Goal: Transaction & Acquisition: Obtain resource

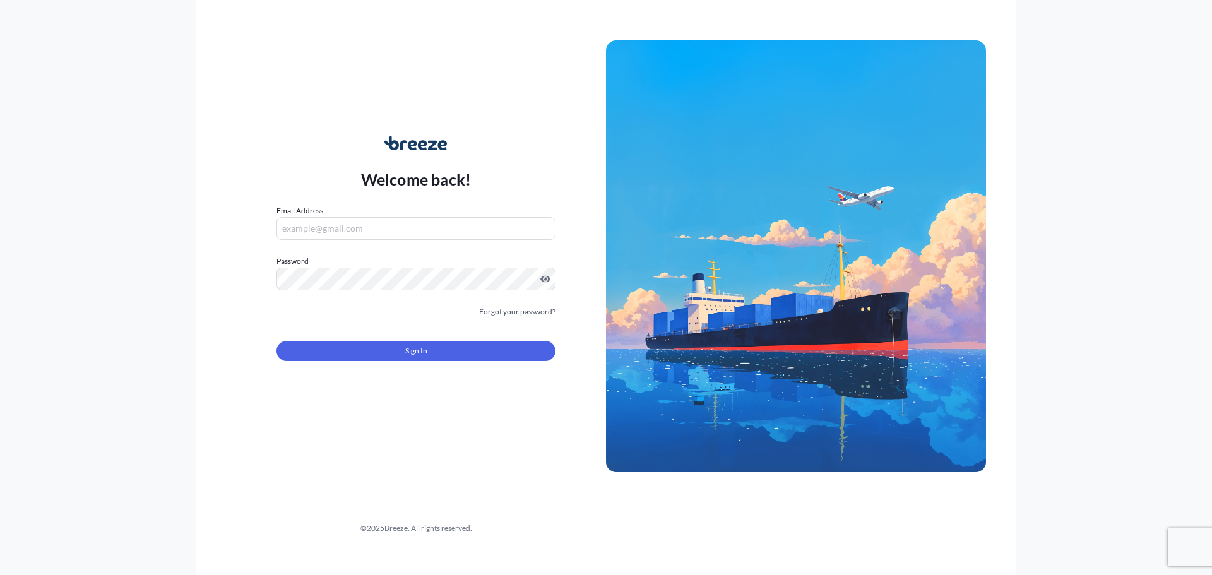
type input "[EMAIL_ADDRESS][DOMAIN_NAME]"
click at [447, 341] on button "Sign In" at bounding box center [416, 351] width 279 height 20
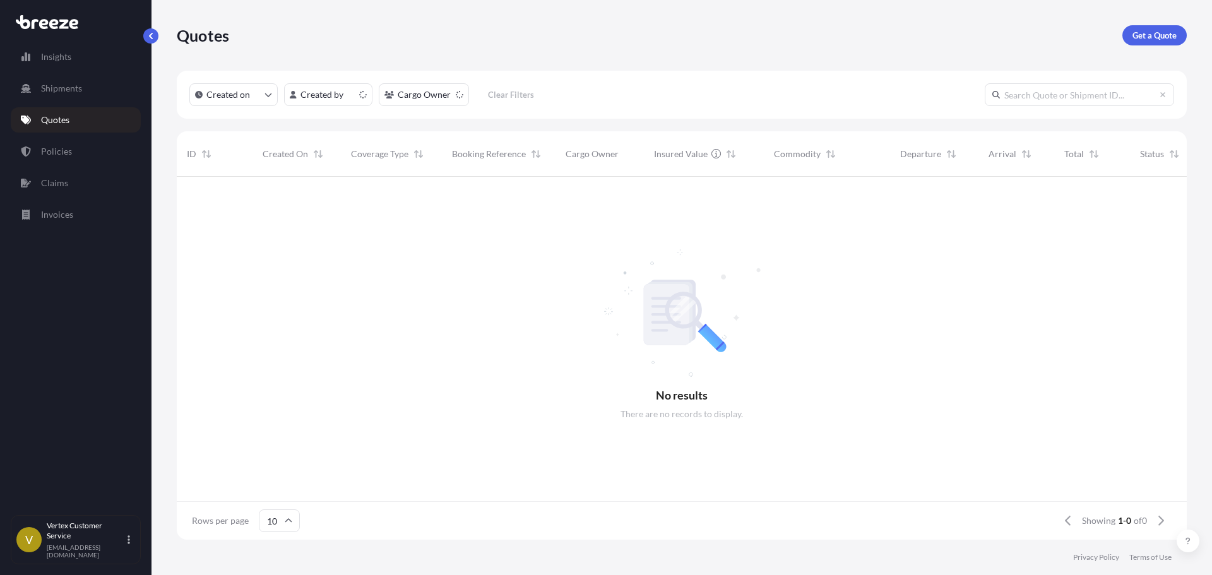
scroll to position [10, 10]
click at [1171, 28] on link "Get a Quote" at bounding box center [1155, 35] width 64 height 20
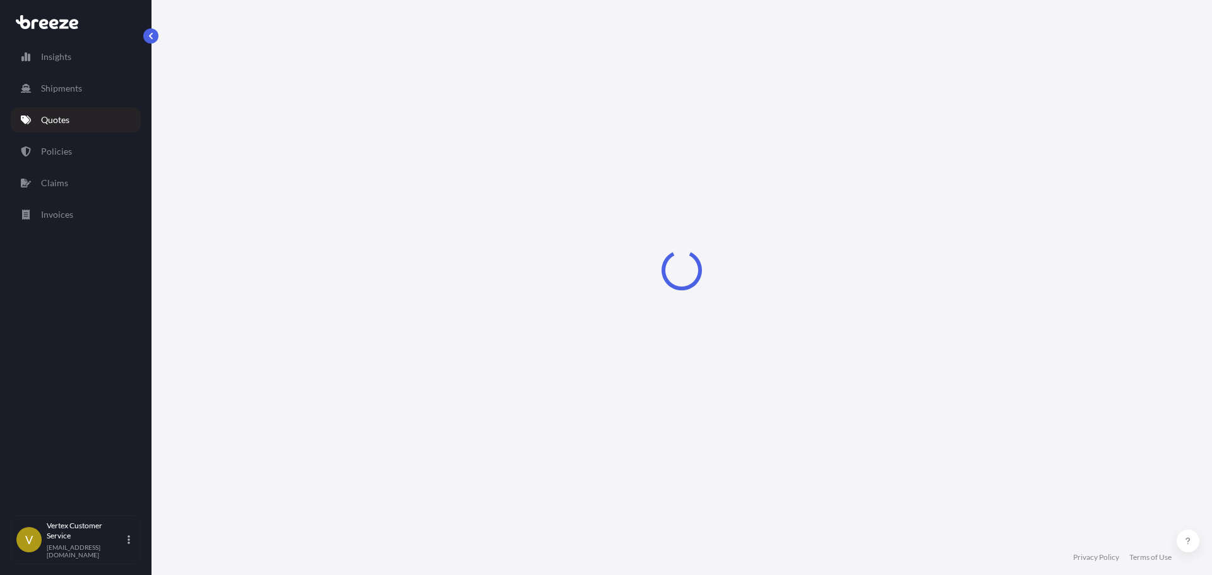
select select "Sea"
select select "1"
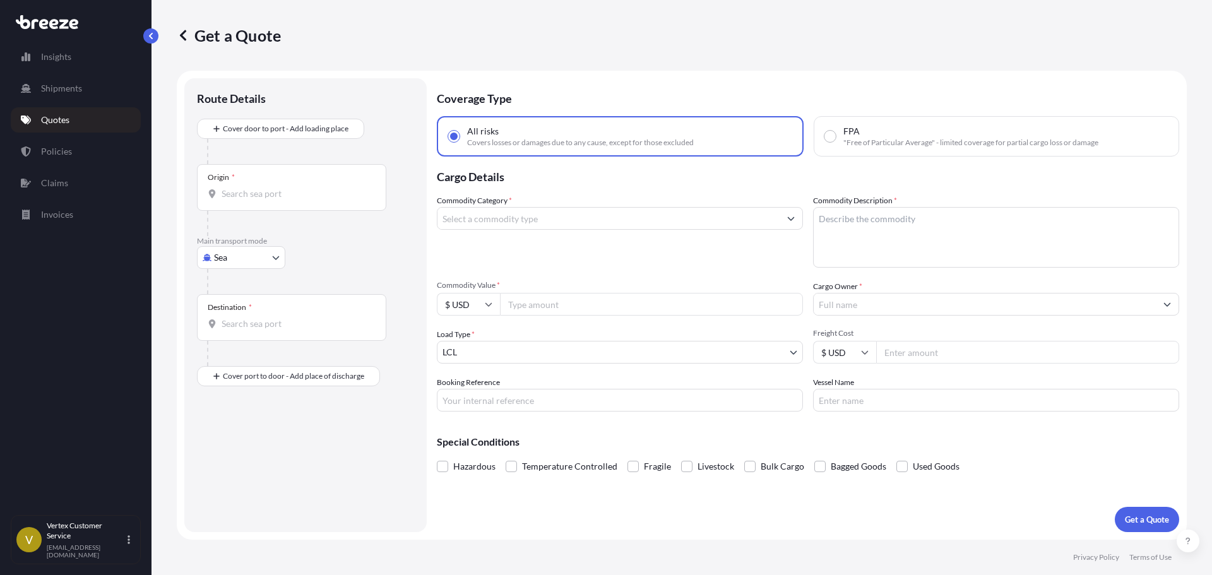
click at [249, 260] on body "Insights Shipments Quotes Policies Claims Invoices V Vertex Customer Service [E…" at bounding box center [606, 287] width 1212 height 575
click at [275, 191] on input "Origin *" at bounding box center [296, 194] width 149 height 13
paste input "92401"
type input "92401"
click at [234, 188] on input "92401" at bounding box center [296, 194] width 149 height 13
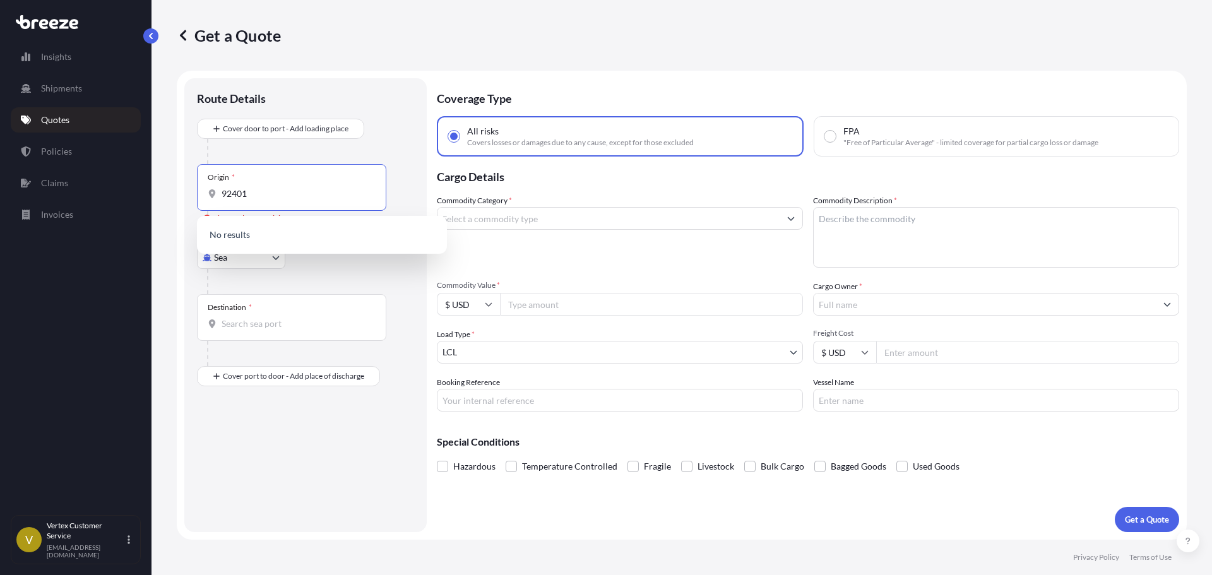
click at [231, 263] on body "0 options available. 0 options available. Insights Shipments Quotes Policies Cl…" at bounding box center [606, 287] width 1212 height 575
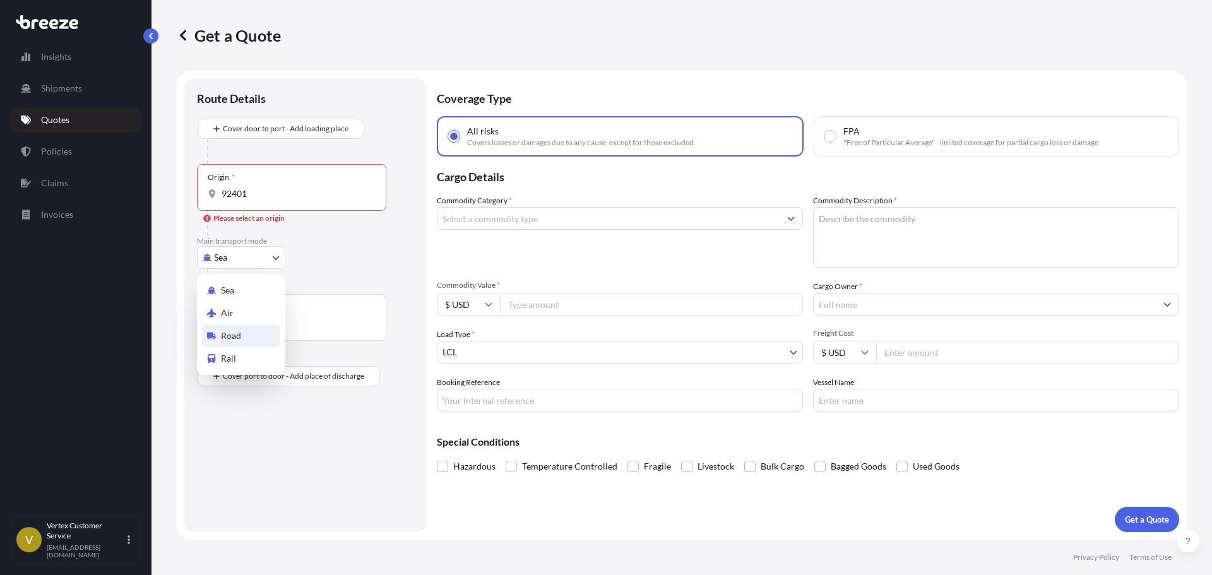
click at [219, 328] on div "Road" at bounding box center [241, 336] width 78 height 23
select select "Road"
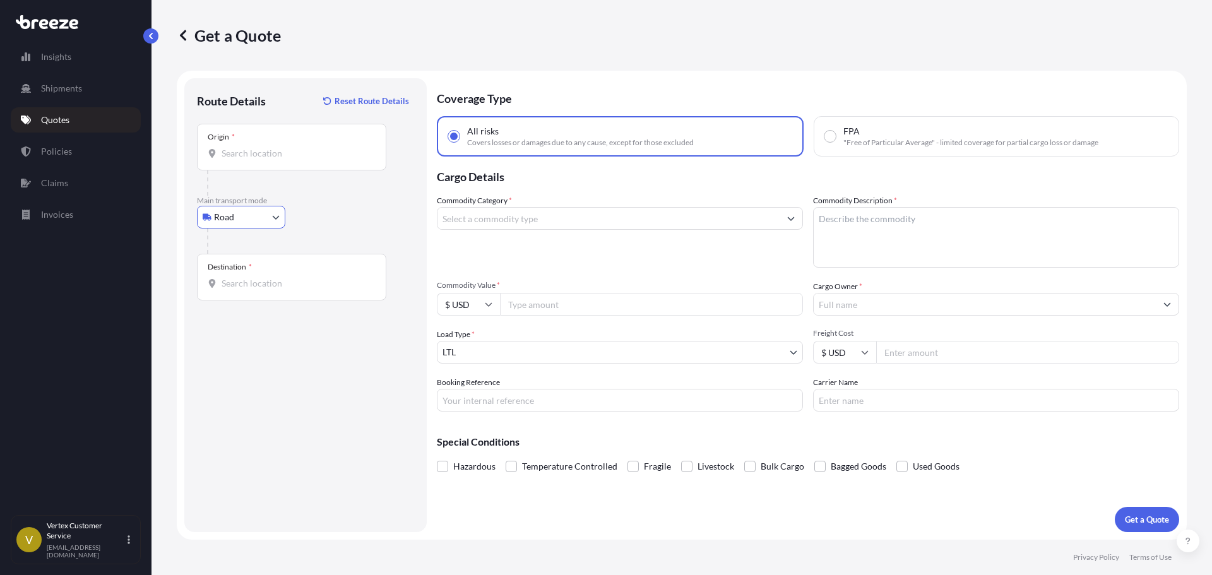
click at [293, 157] on input "Origin *" at bounding box center [296, 153] width 149 height 13
paste input "92401"
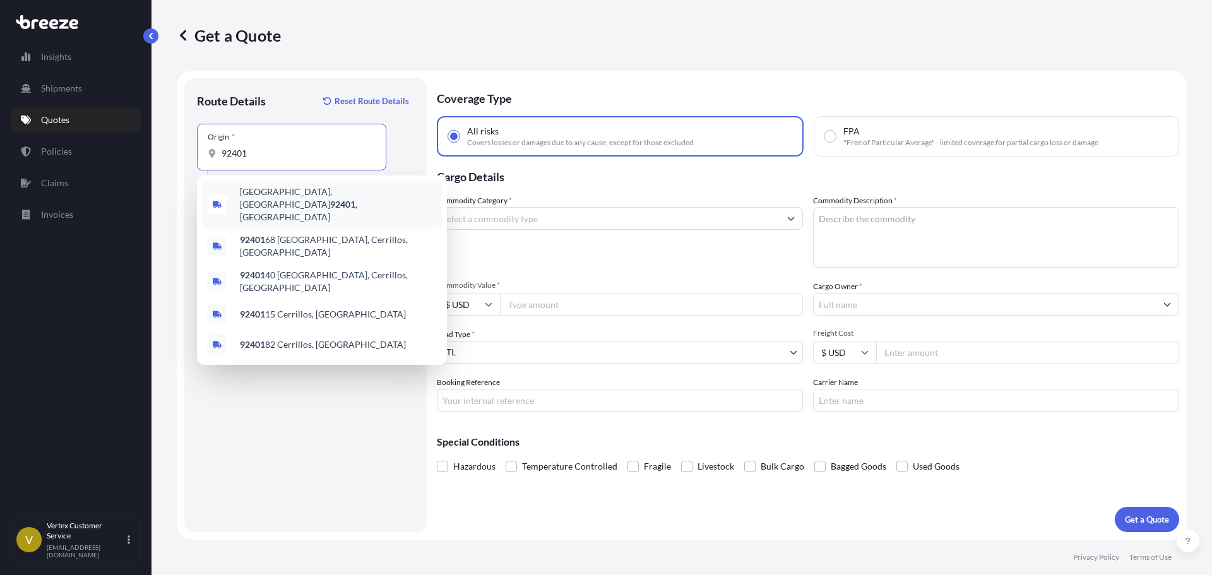
click at [268, 195] on span "[GEOGRAPHIC_DATA] , [GEOGRAPHIC_DATA]" at bounding box center [338, 205] width 197 height 38
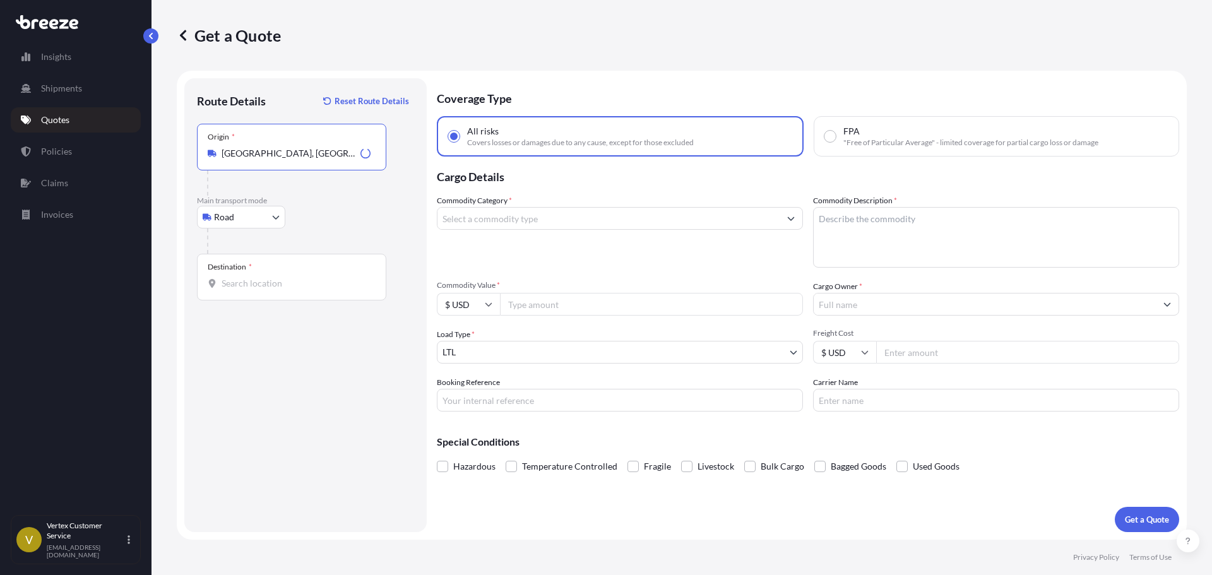
type input "[GEOGRAPHIC_DATA], [GEOGRAPHIC_DATA]"
click at [290, 290] on div "Destination *" at bounding box center [291, 277] width 189 height 47
click at [290, 290] on input "Destination *" at bounding box center [296, 283] width 149 height 13
paste input "96734"
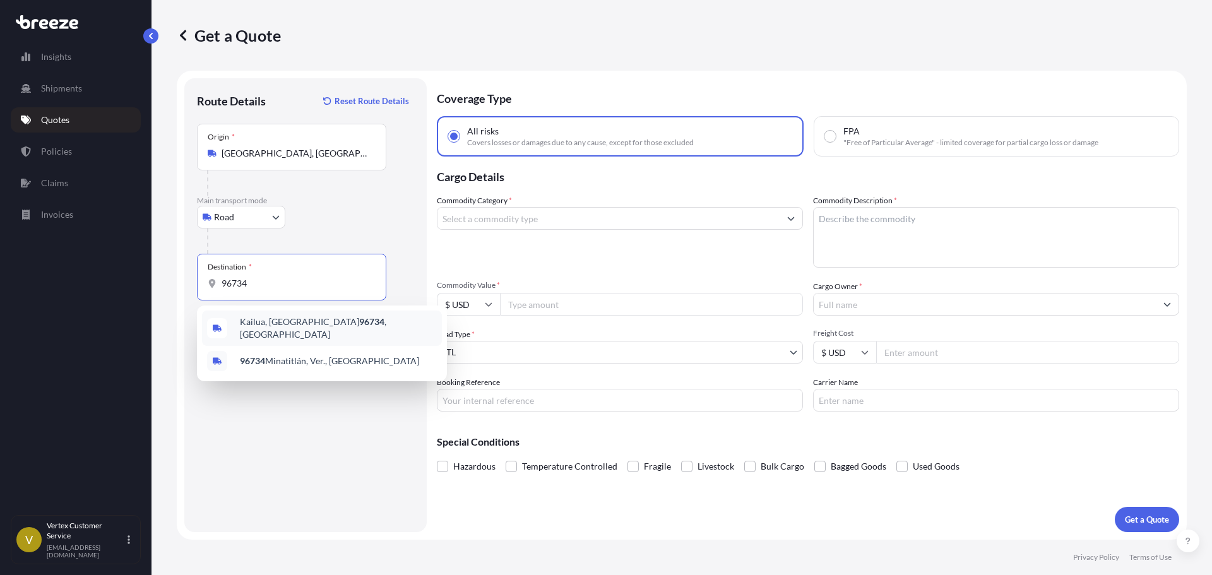
click at [246, 326] on span "Kailua, HI 96734 , [GEOGRAPHIC_DATA]" at bounding box center [338, 328] width 197 height 25
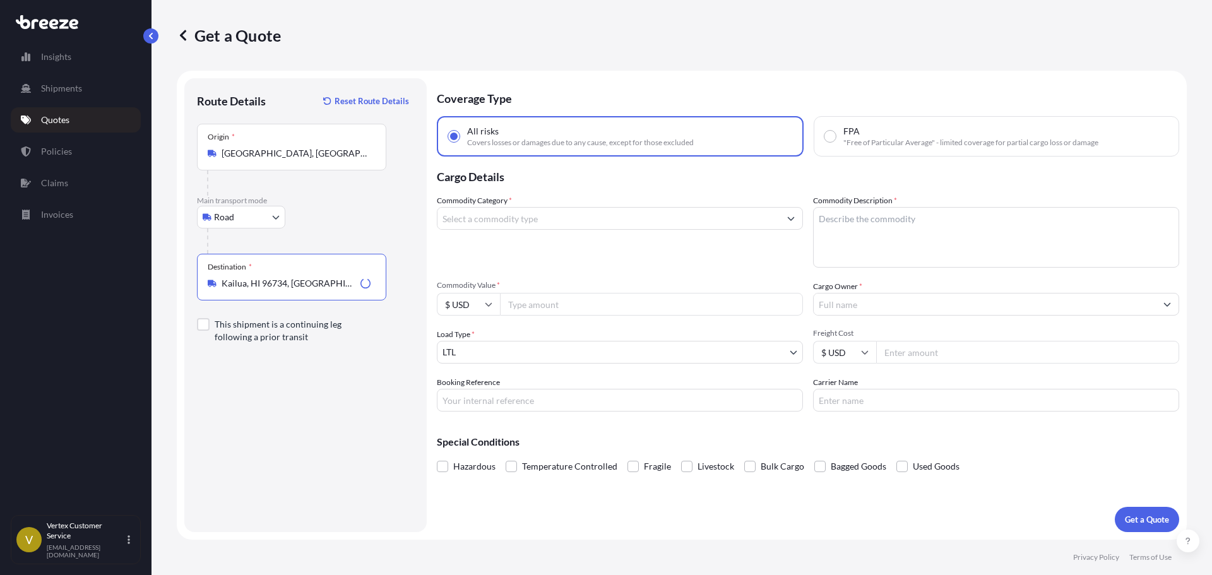
type input "Kailua, HI 96734, [GEOGRAPHIC_DATA]"
click at [494, 215] on input "Commodity Category *" at bounding box center [609, 218] width 342 height 23
click at [495, 226] on input "Commodity Category *" at bounding box center [609, 218] width 342 height 23
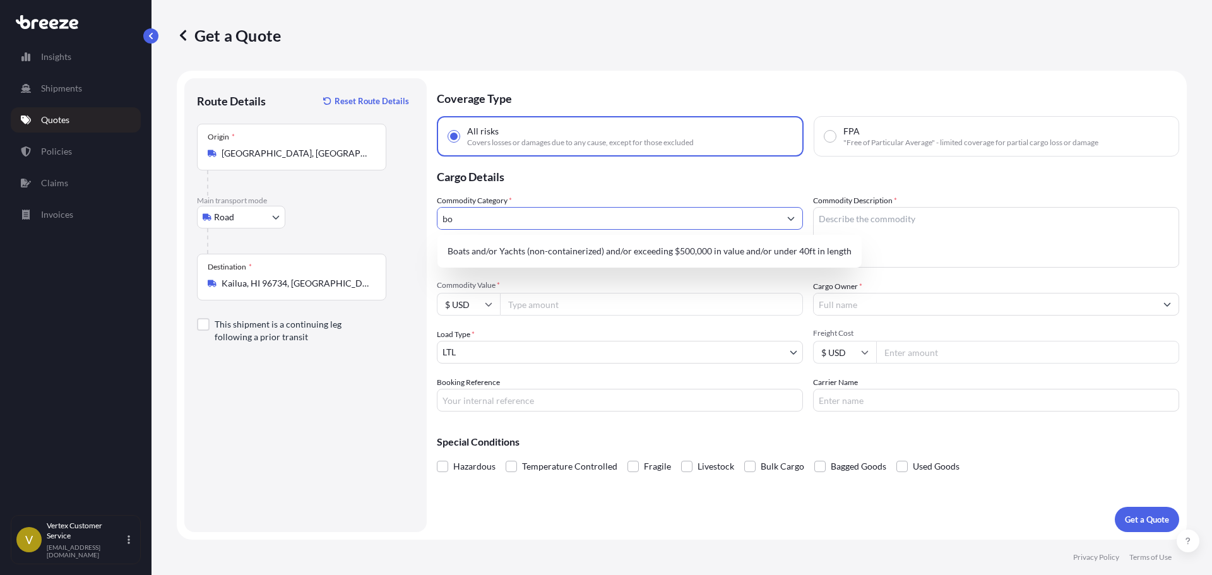
type input "b"
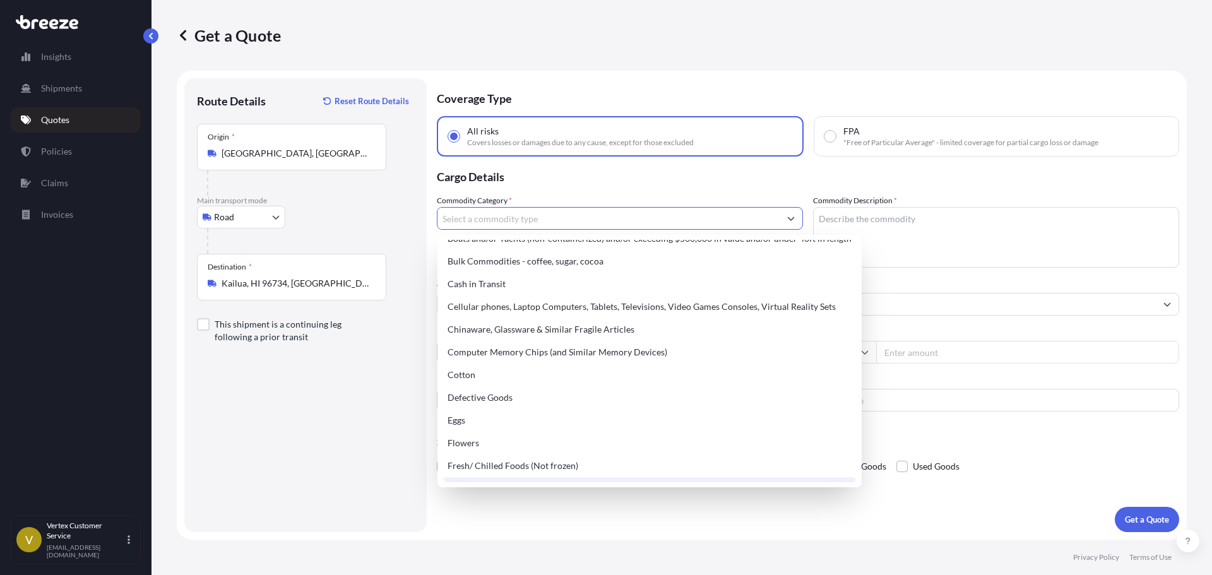
scroll to position [253, 0]
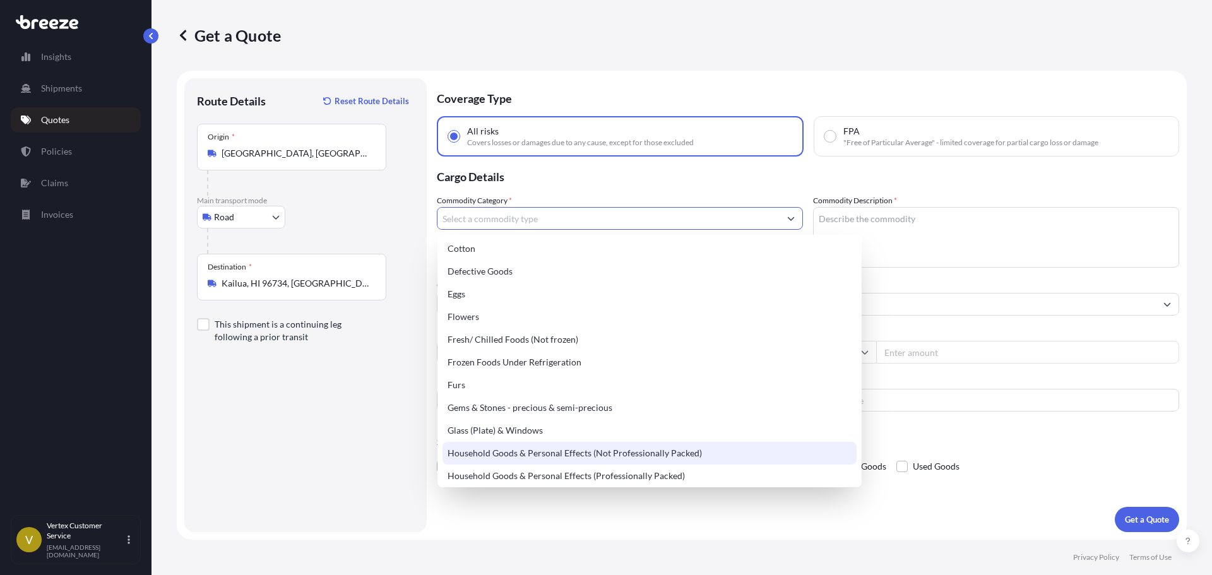
click at [503, 445] on div "Household Goods & Personal Effects (Not Professionally Packed)" at bounding box center [650, 453] width 414 height 23
type input "Household Goods & Personal Effects (Not Professionally Packed)"
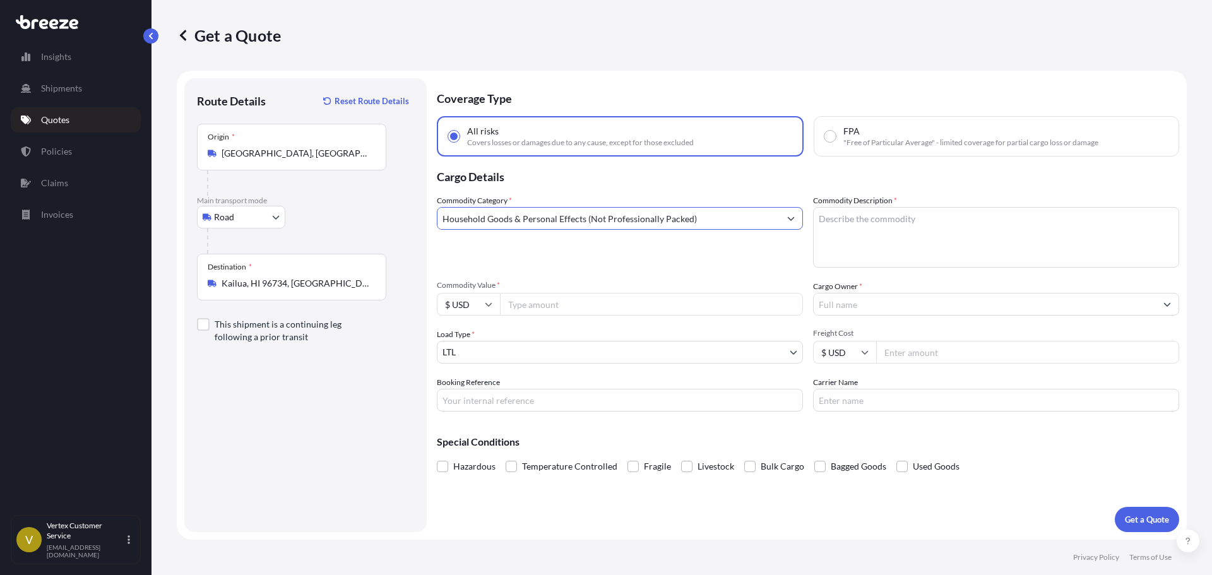
click at [881, 244] on textarea "Commodity Description *" at bounding box center [996, 237] width 366 height 61
click at [981, 246] on textarea "Commodity Description *" at bounding box center [996, 237] width 366 height 61
paste textarea "Markerboards and Tackboards"
type textarea "Markerboards and Tackboards"
click at [849, 307] on input "Cargo Owner *" at bounding box center [985, 304] width 342 height 23
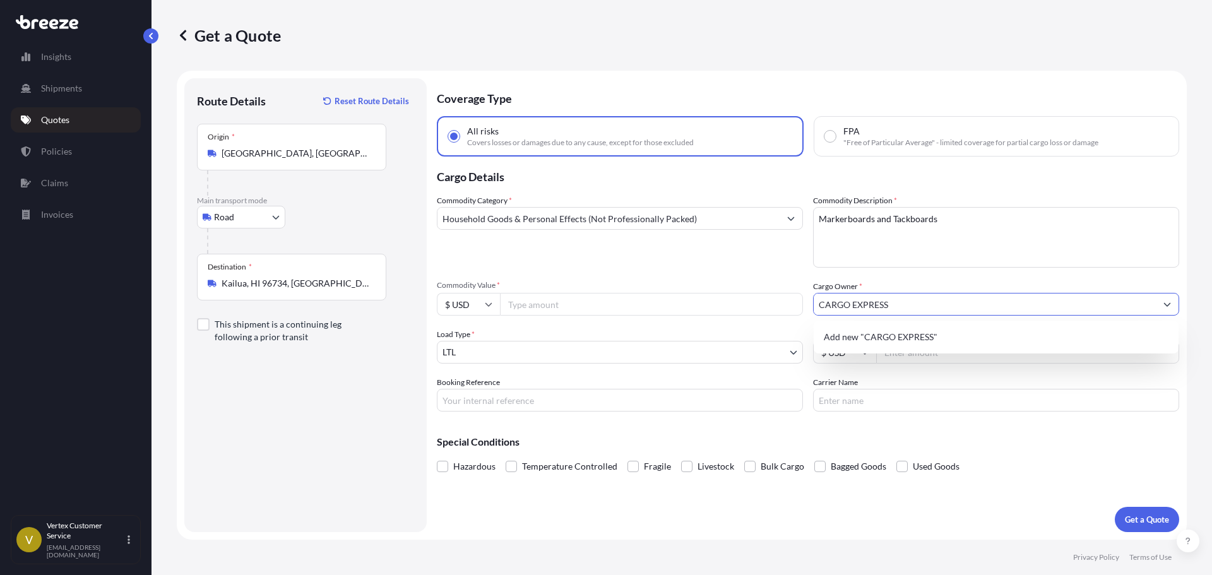
type input "CARGO EXPRESS"
click at [687, 250] on div "Commodity Category * Household Goods & Personal Effects (Not Professionally Pac…" at bounding box center [620, 230] width 366 height 73
click at [554, 299] on input "Commodity Value *" at bounding box center [651, 304] width 303 height 23
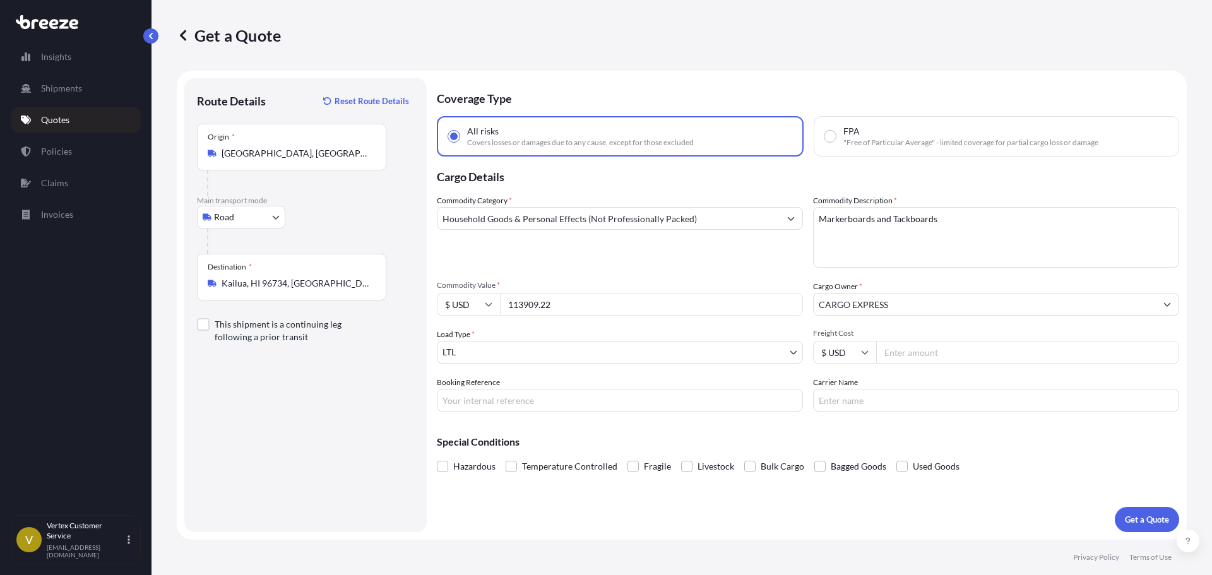
type input "113909.22"
click at [1176, 516] on button "Get a Quote" at bounding box center [1147, 519] width 64 height 25
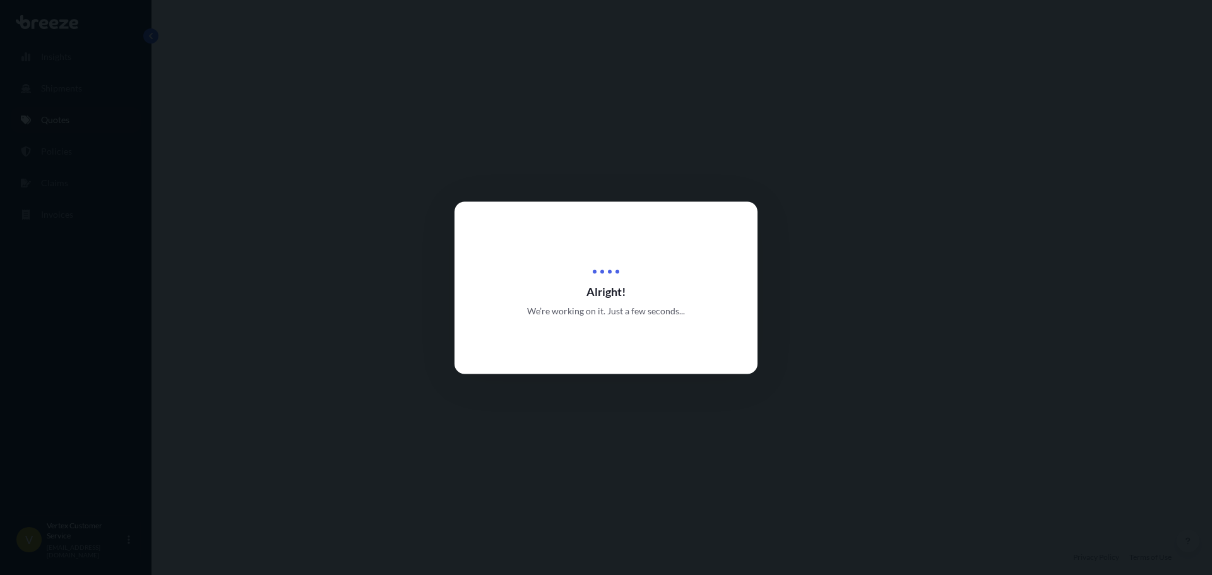
select select "Road"
select select "1"
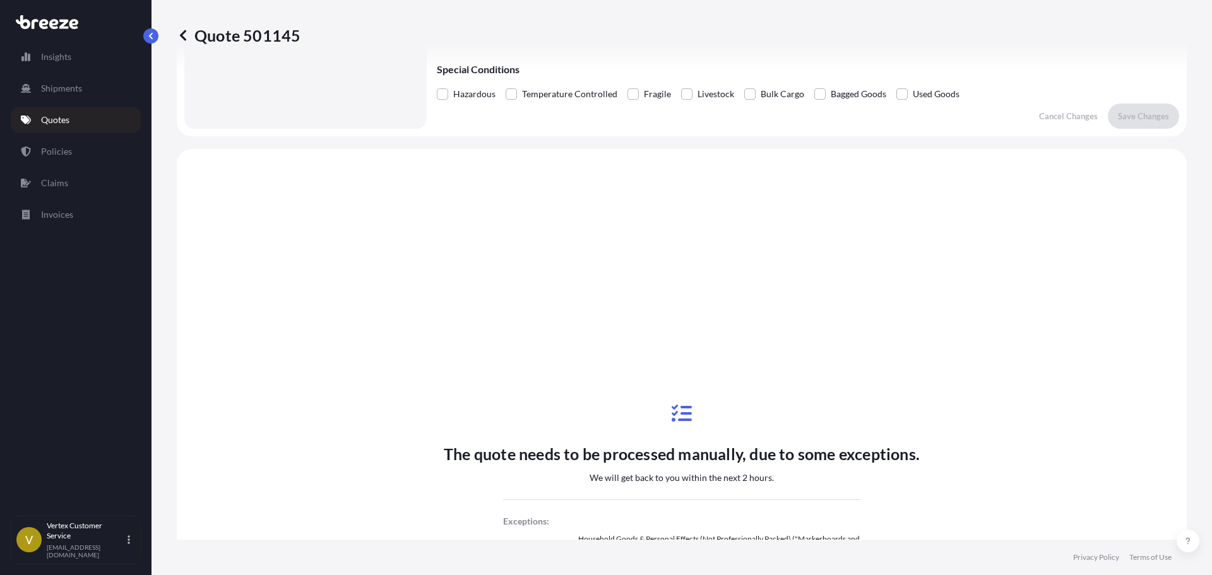
scroll to position [458, 0]
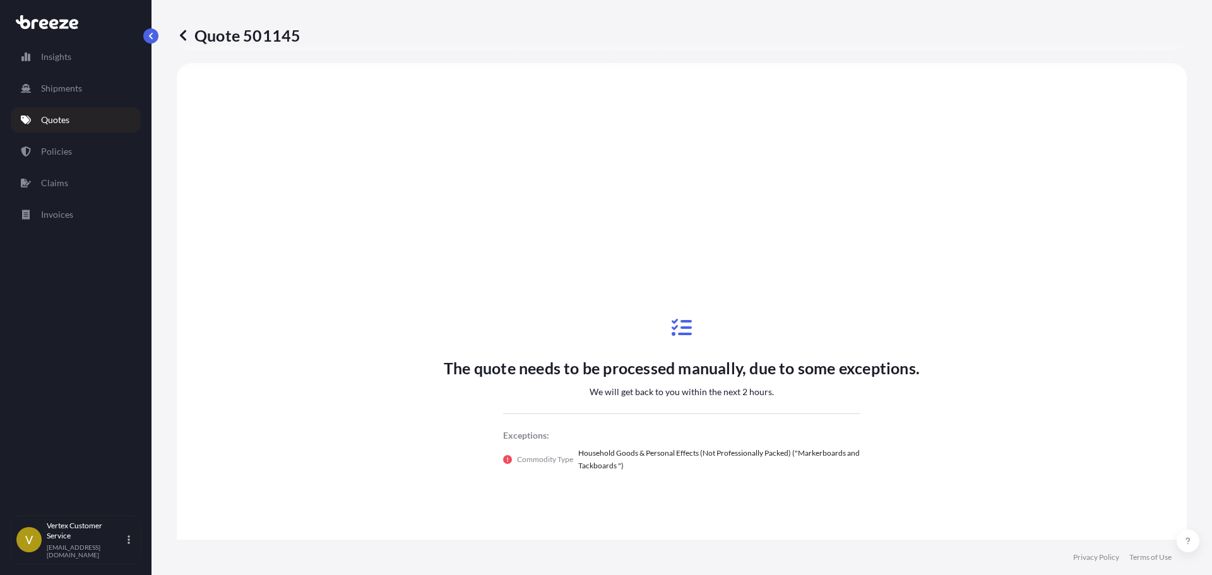
click at [925, 303] on div "The quote needs to be processed manually, due to some exceptions. We will get b…" at bounding box center [681, 395] width 975 height 628
drag, startPoint x: 606, startPoint y: 374, endPoint x: 383, endPoint y: 313, distance: 230.4
click at [597, 372] on p "The quote needs to be processed manually, due to some exceptions." at bounding box center [682, 368] width 476 height 20
click at [87, 122] on link "Quotes" at bounding box center [76, 119] width 130 height 25
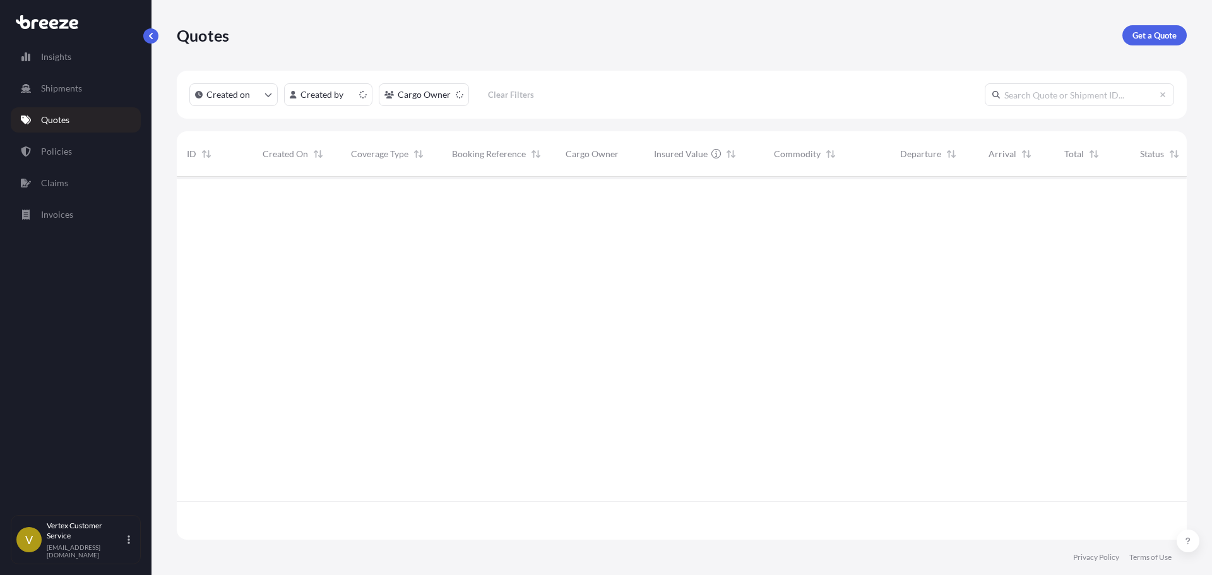
scroll to position [361, 1001]
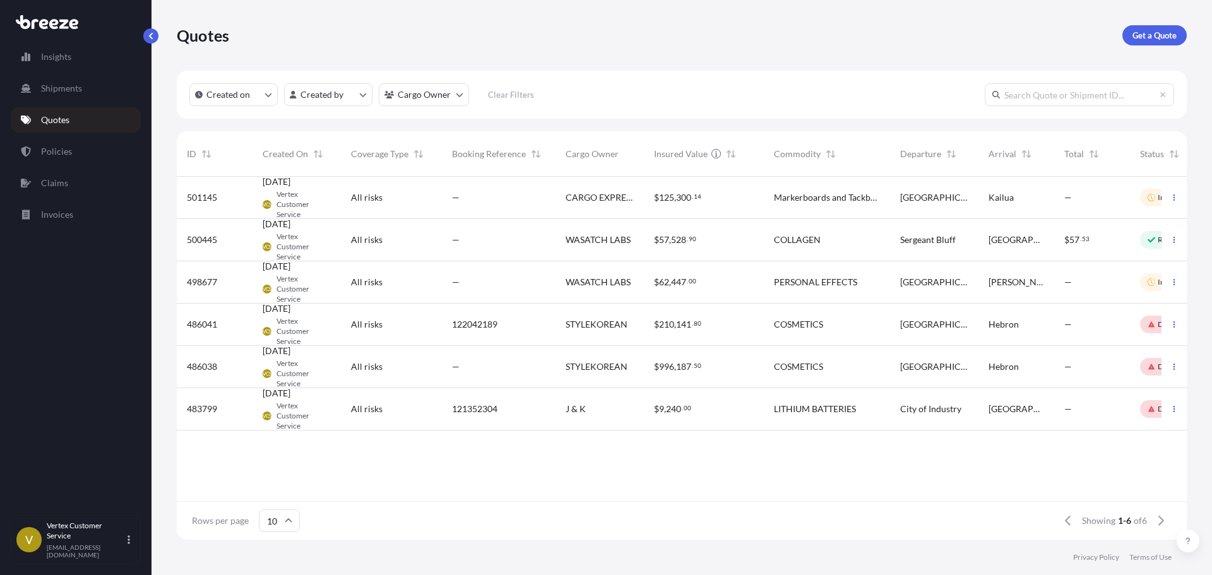
click at [590, 213] on div "CARGO EXPRESS" at bounding box center [600, 198] width 88 height 42
select select "Road"
select select "1"
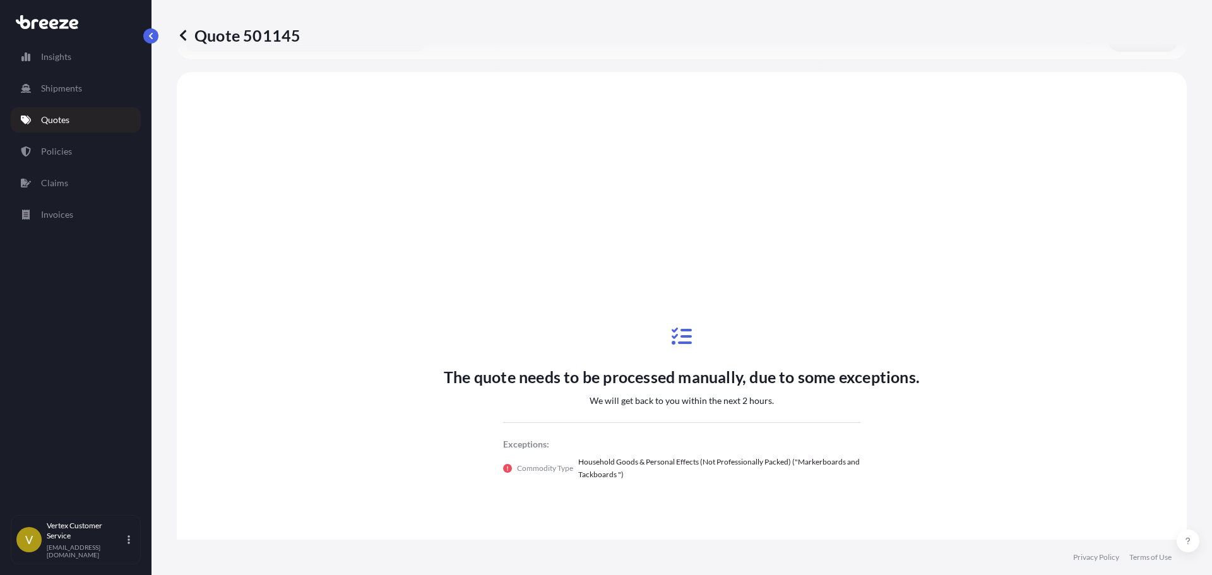
scroll to position [458, 0]
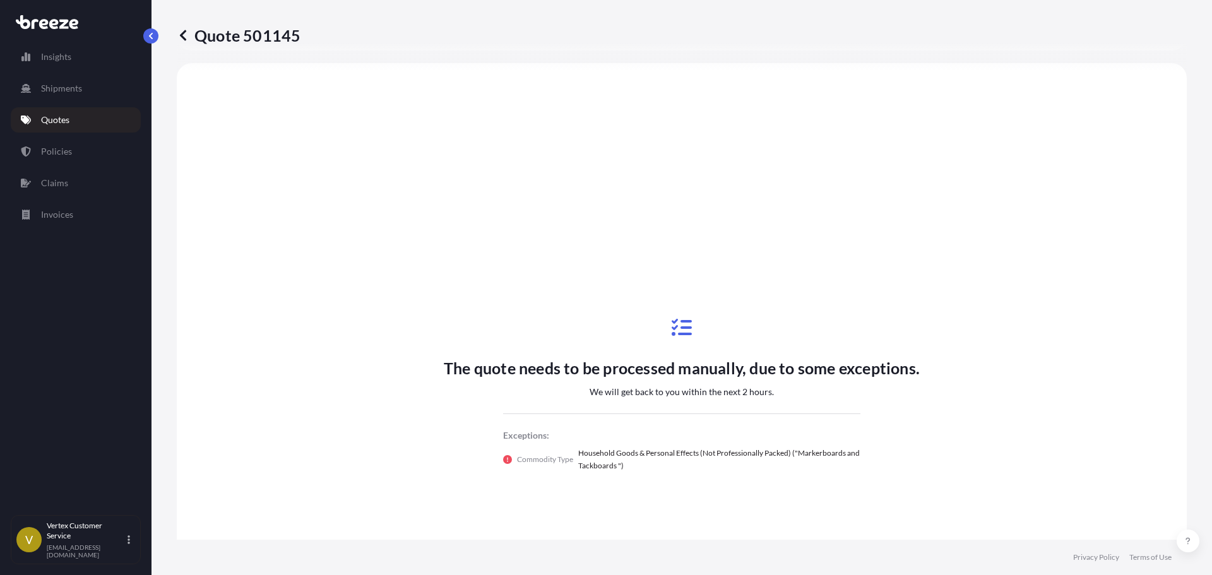
click at [75, 129] on link "Quotes" at bounding box center [76, 119] width 130 height 25
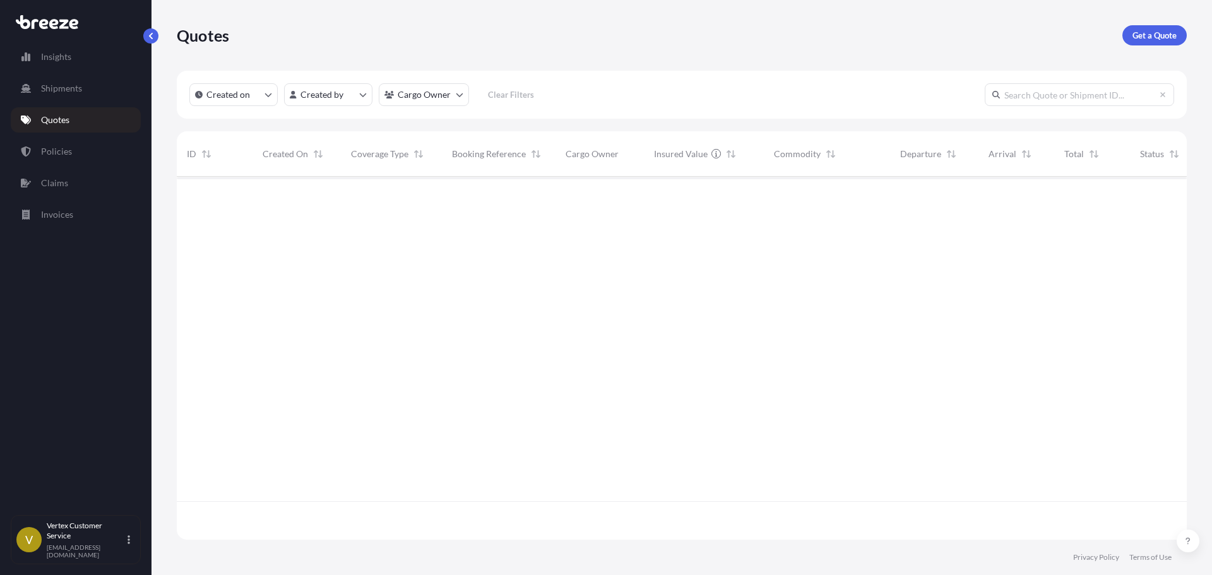
scroll to position [361, 1001]
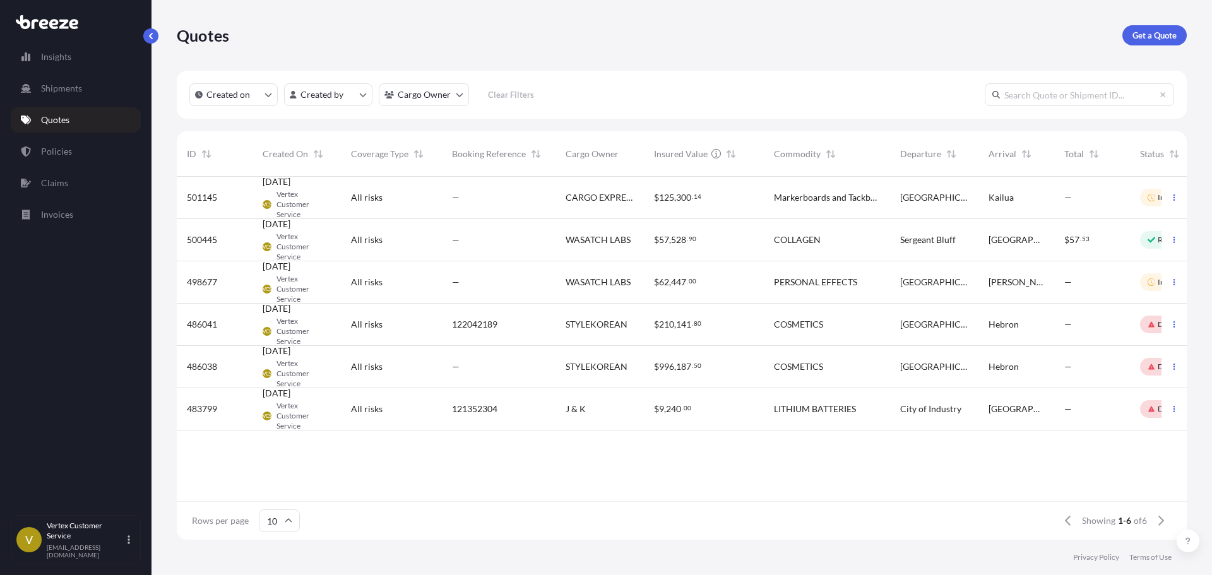
click at [1151, 203] on span "In Review" at bounding box center [1169, 197] width 43 height 13
select select "Road"
select select "1"
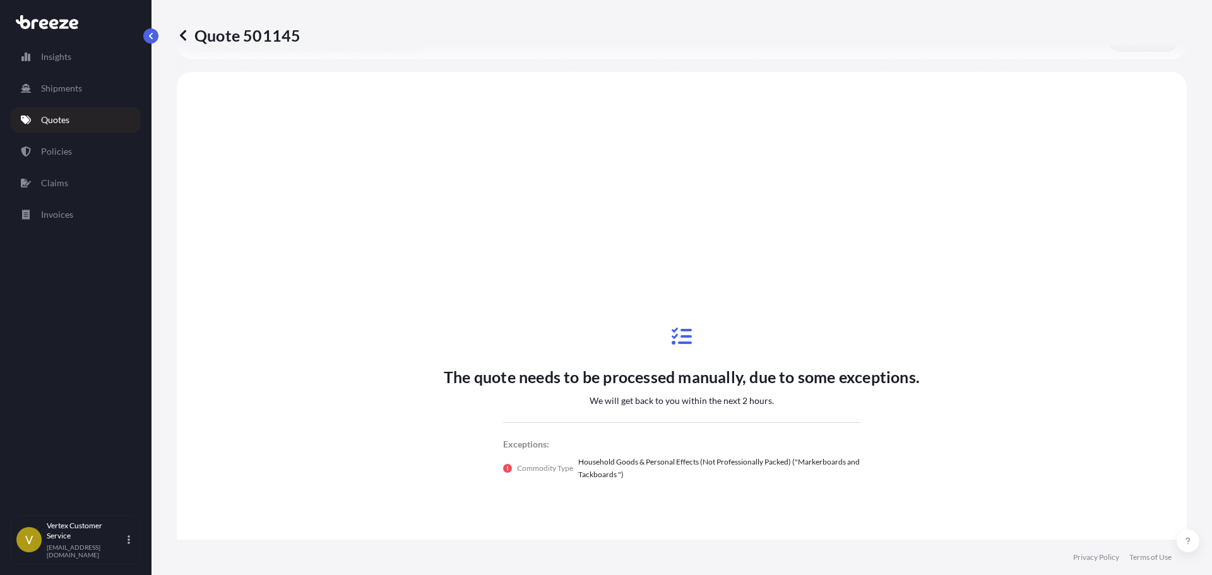
scroll to position [458, 0]
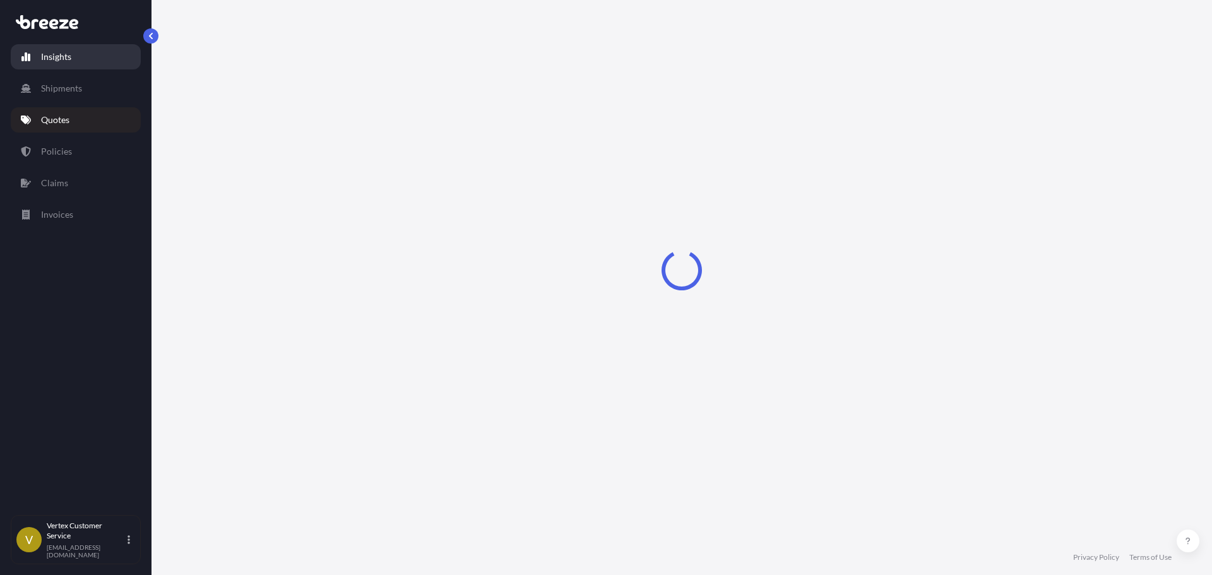
select select "Road"
select select "1"
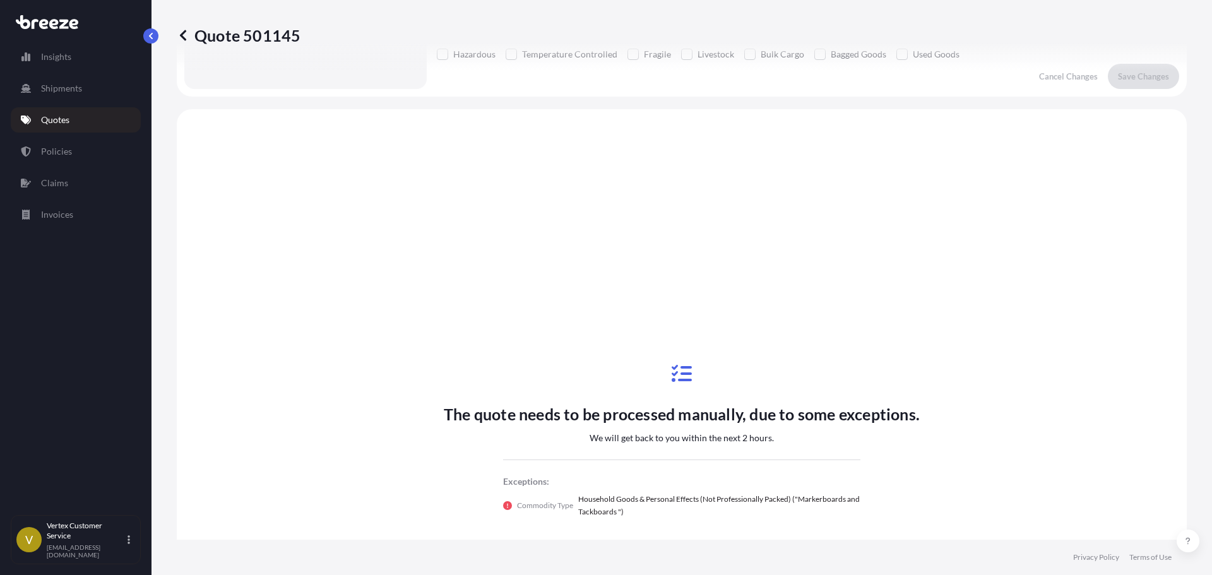
scroll to position [458, 0]
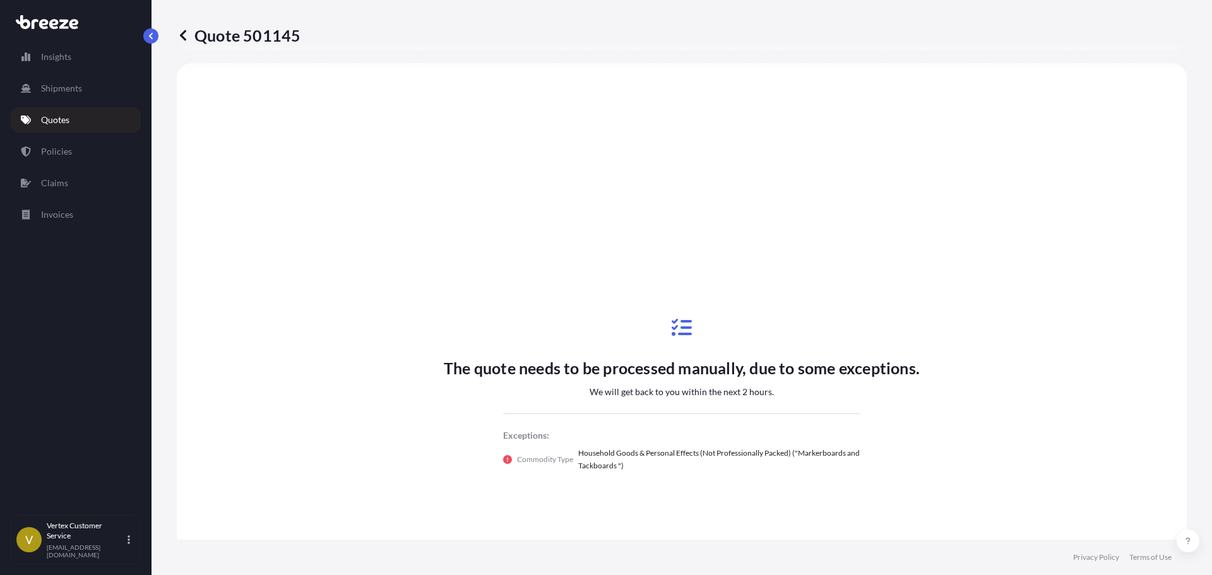
drag, startPoint x: 379, startPoint y: 99, endPoint x: 366, endPoint y: 85, distance: 19.7
click at [379, 99] on div "The quote needs to be processed manually, due to some exceptions. We will get b…" at bounding box center [681, 395] width 975 height 628
click at [63, 110] on div "Insights Shipments Quotes Policies Claims Invoices" at bounding box center [76, 274] width 130 height 482
click at [63, 110] on link "Quotes" at bounding box center [76, 119] width 130 height 25
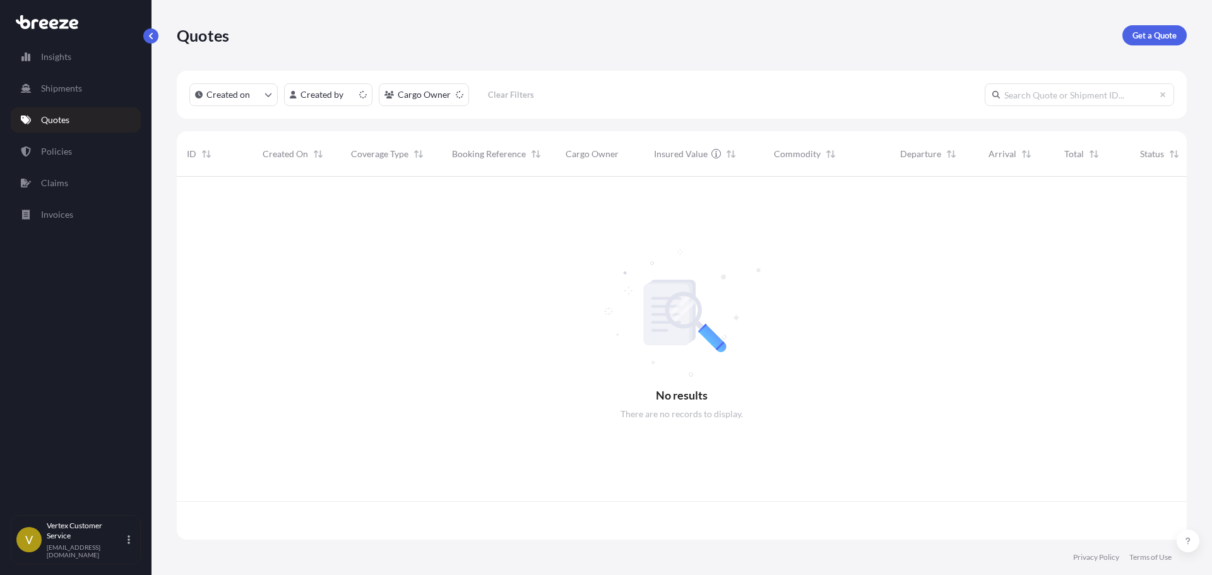
scroll to position [361, 1001]
click at [63, 109] on link "Quotes" at bounding box center [76, 119] width 130 height 25
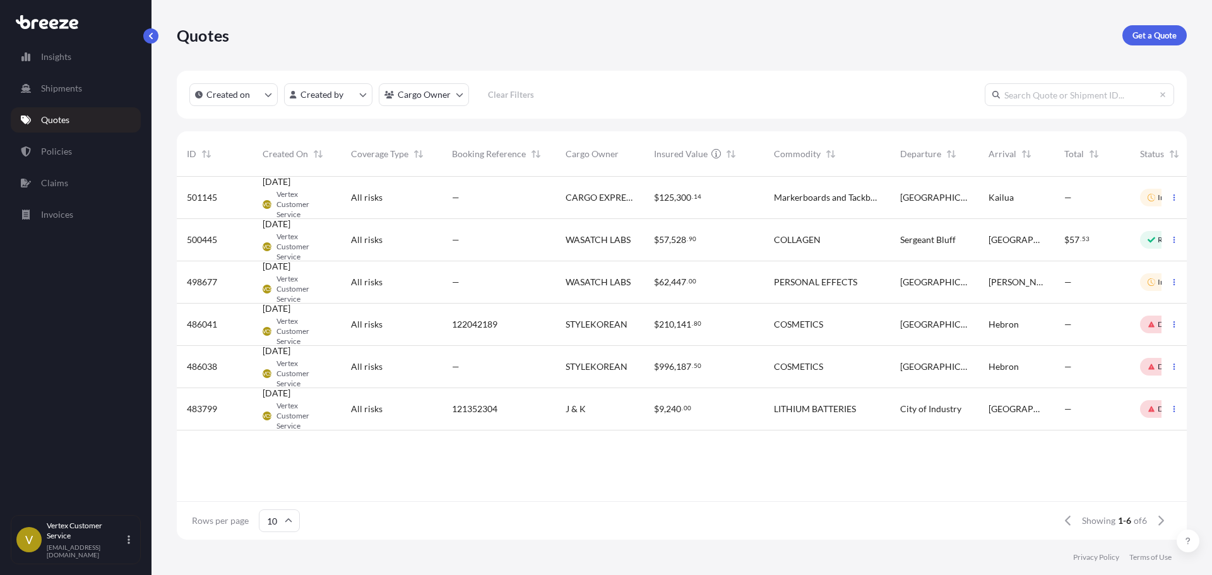
click at [383, 200] on div "All risks" at bounding box center [391, 197] width 81 height 13
select select "Road"
select select "1"
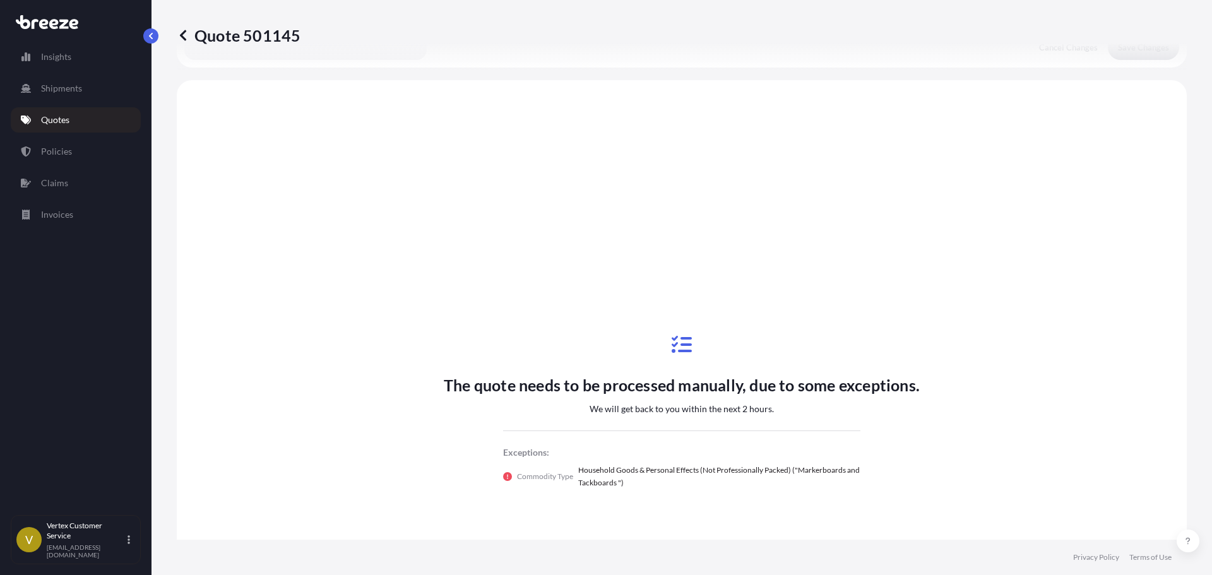
scroll to position [458, 0]
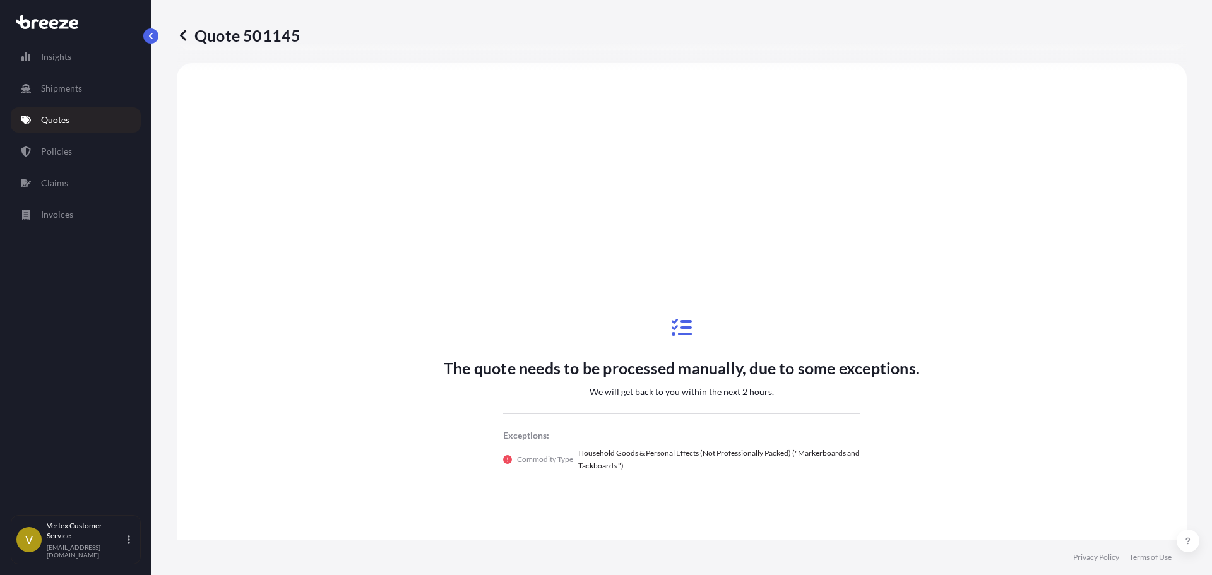
click at [231, 31] on p "Quote 501145" at bounding box center [239, 35] width 124 height 20
drag, startPoint x: 230, startPoint y: 31, endPoint x: 275, endPoint y: 32, distance: 44.8
click at [275, 32] on p "Quote 501145" at bounding box center [239, 35] width 124 height 20
copy p "Quote 501145"
